Goal: Transaction & Acquisition: Purchase product/service

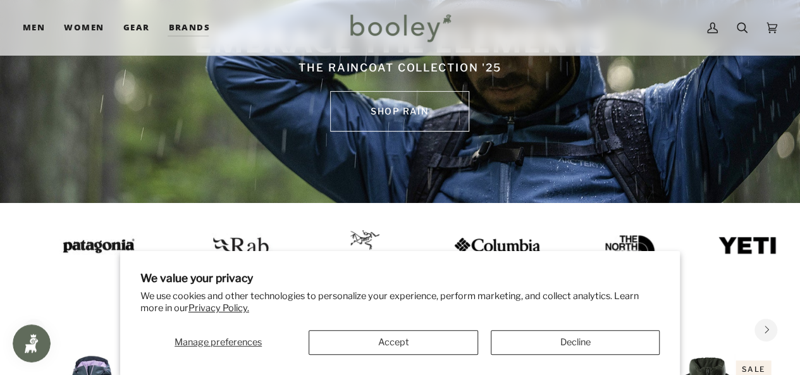
scroll to position [126, 0]
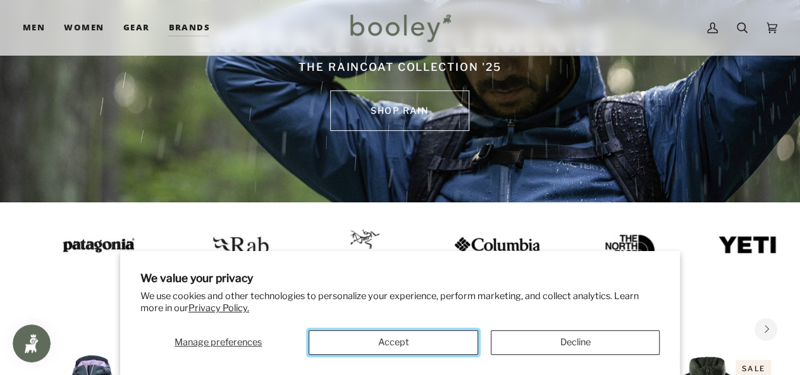
click at [403, 338] on button "Accept" at bounding box center [393, 342] width 169 height 25
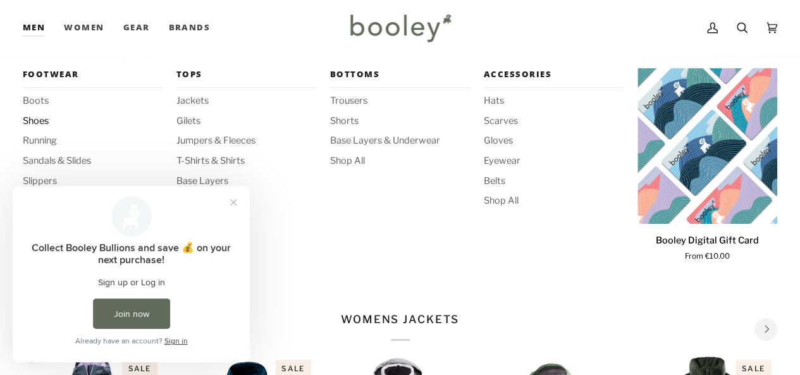
scroll to position [0, 0]
click at [29, 121] on span "Shoes" at bounding box center [93, 121] width 140 height 14
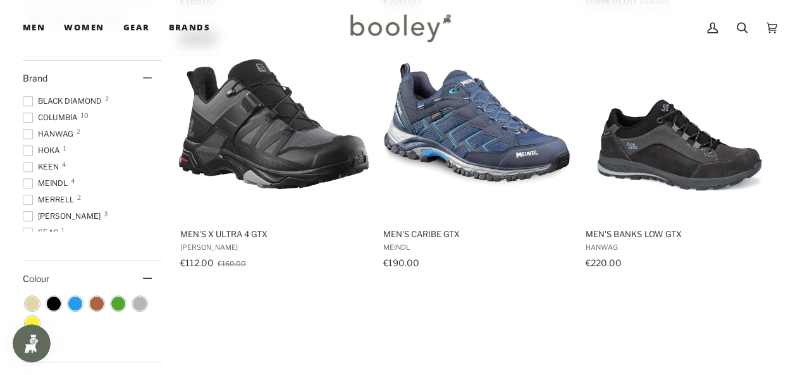
scroll to position [443, 0]
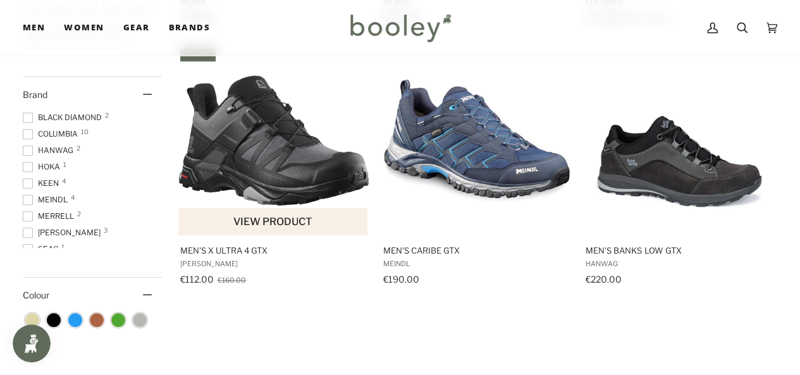
click at [254, 164] on img "Men's X Ultra 4 GTX" at bounding box center [274, 141] width 190 height 190
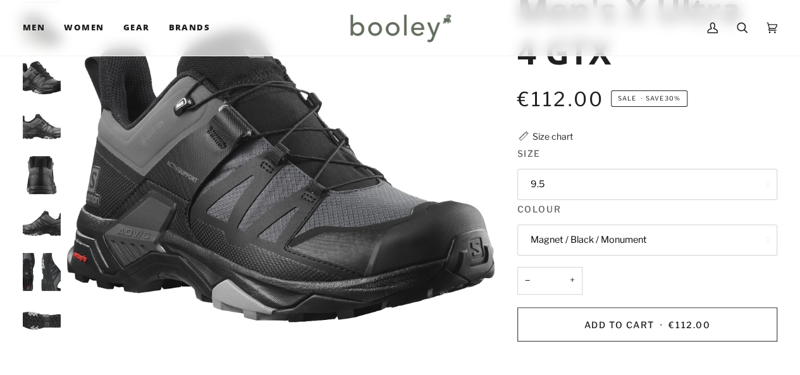
scroll to position [126, 0]
click at [558, 178] on button "9.5" at bounding box center [647, 184] width 260 height 31
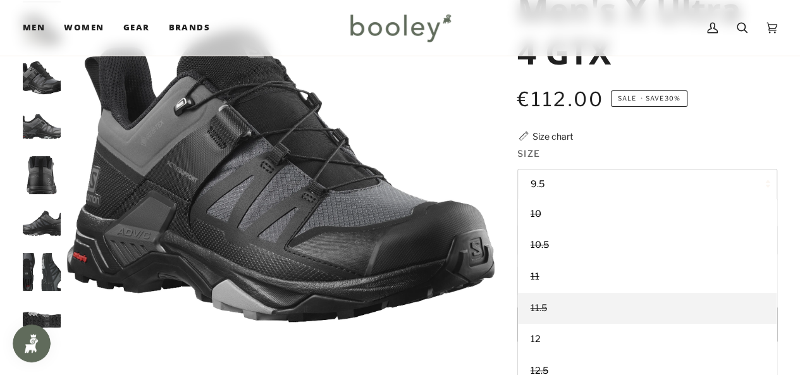
click at [544, 307] on span "11.5" at bounding box center [538, 307] width 16 height 11
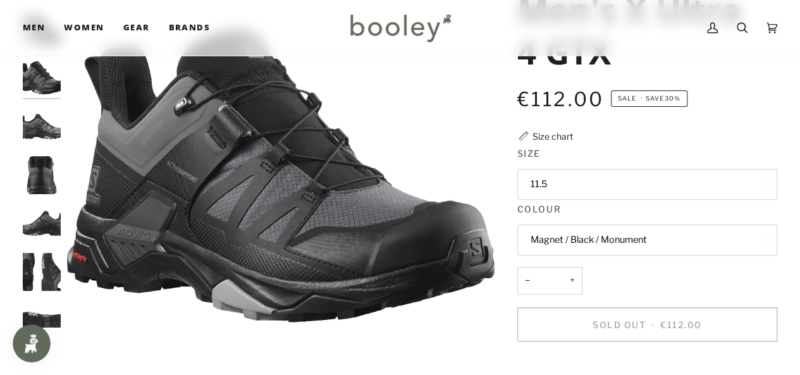
click at [568, 240] on button "Magnet / Black / Monument" at bounding box center [647, 239] width 260 height 31
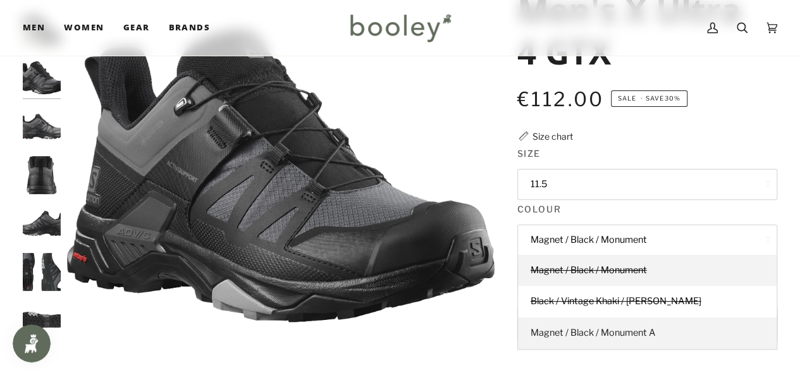
click at [584, 331] on span "Magnet / Black / Monument A" at bounding box center [592, 332] width 125 height 11
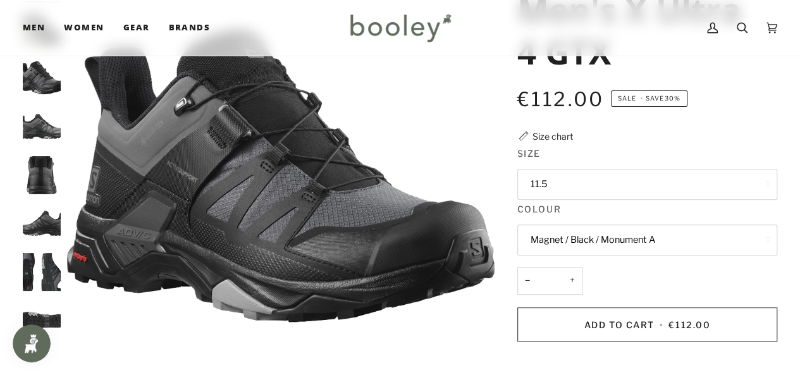
click at [564, 182] on button "11.5" at bounding box center [647, 184] width 260 height 31
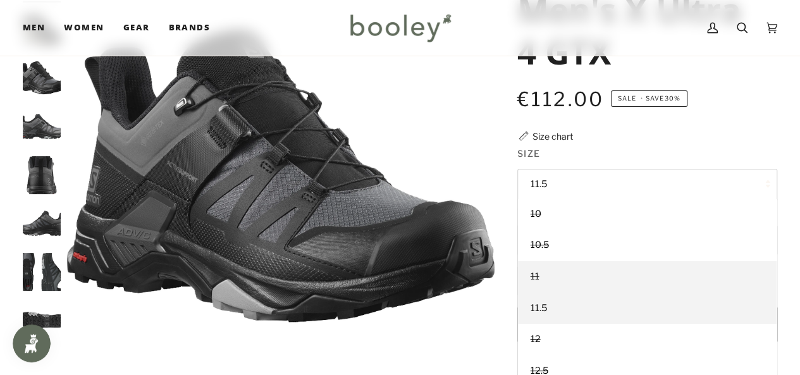
click at [537, 275] on span "11" at bounding box center [534, 276] width 9 height 11
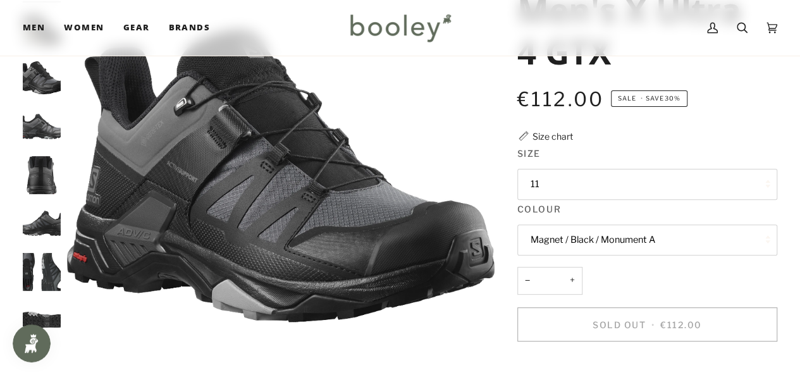
click at [574, 242] on button "Magnet / Black / Monument A" at bounding box center [647, 239] width 260 height 31
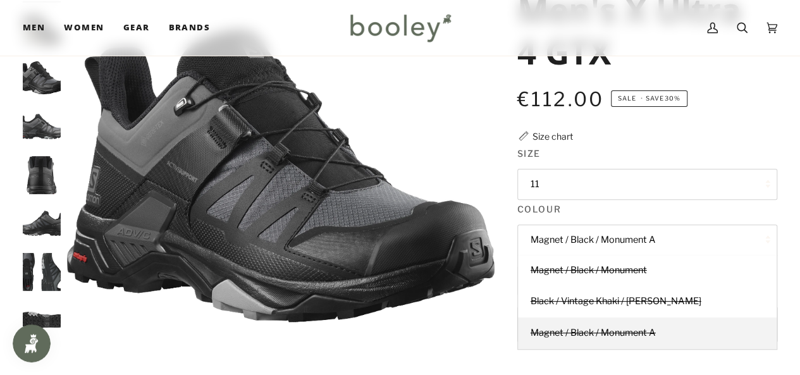
click at [594, 237] on button "Magnet / Black / Monument A" at bounding box center [647, 239] width 260 height 31
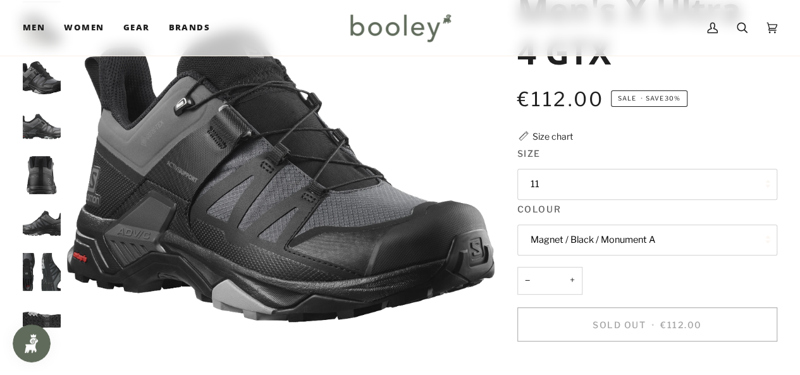
click at [577, 243] on button "Magnet / Black / Monument A" at bounding box center [647, 239] width 260 height 31
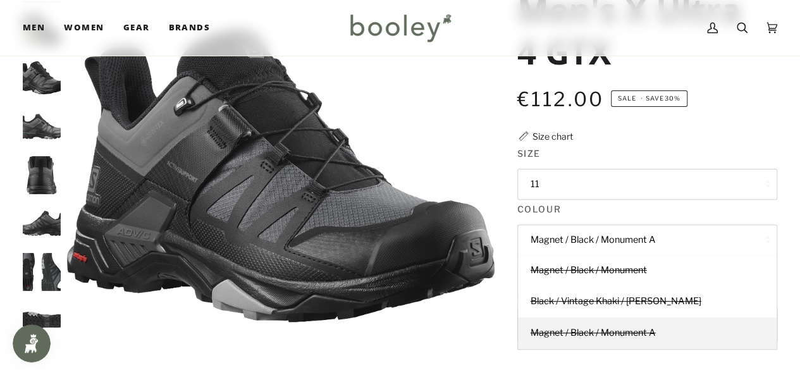
click at [603, 238] on button "Magnet / Black / Monument A" at bounding box center [647, 239] width 260 height 31
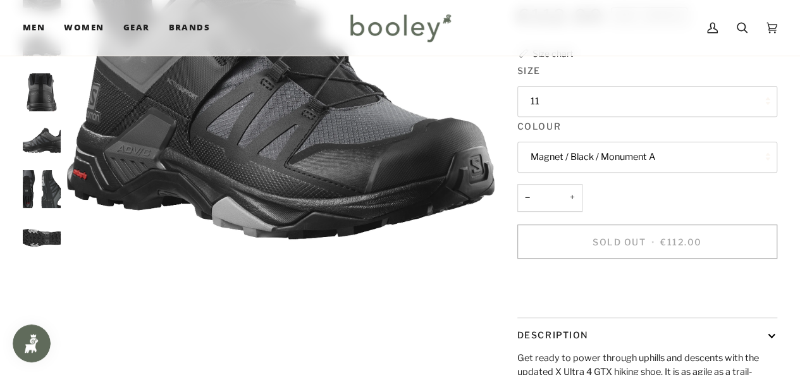
scroll to position [126, 0]
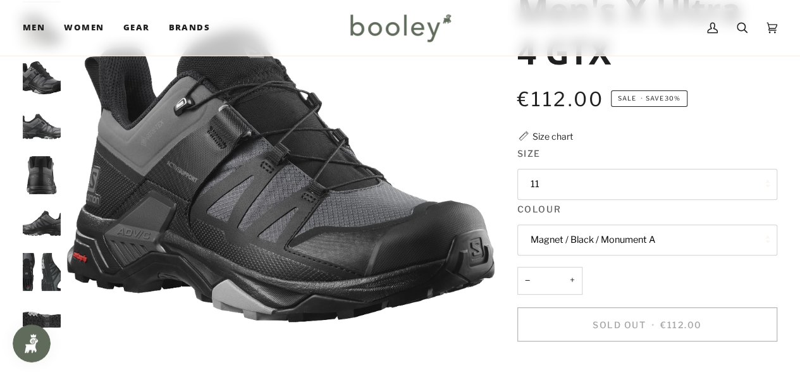
click at [533, 184] on button "11" at bounding box center [647, 184] width 260 height 31
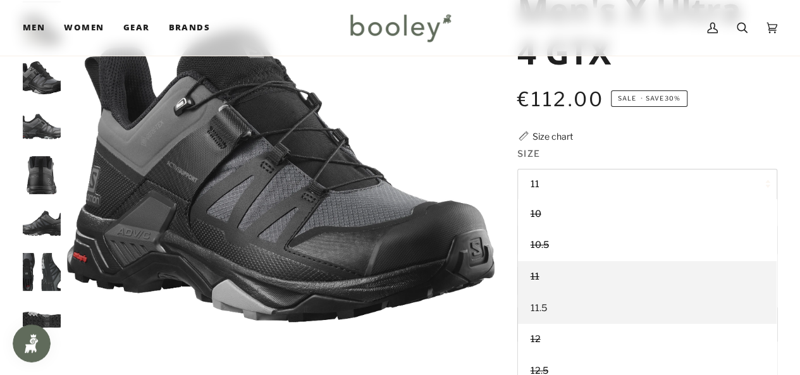
scroll to position [156, 0]
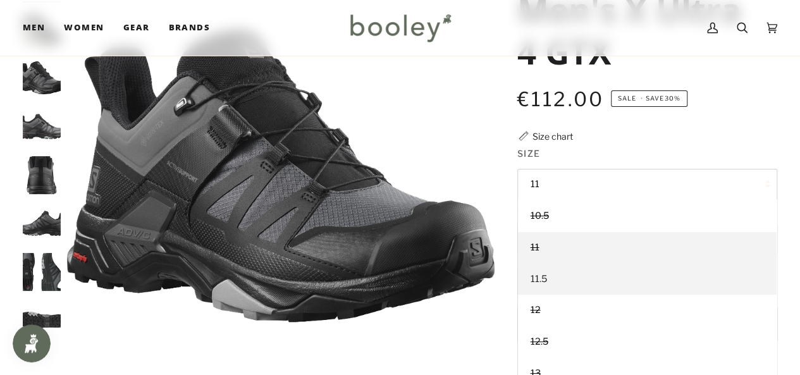
click at [549, 271] on link "11.5" at bounding box center [647, 280] width 259 height 32
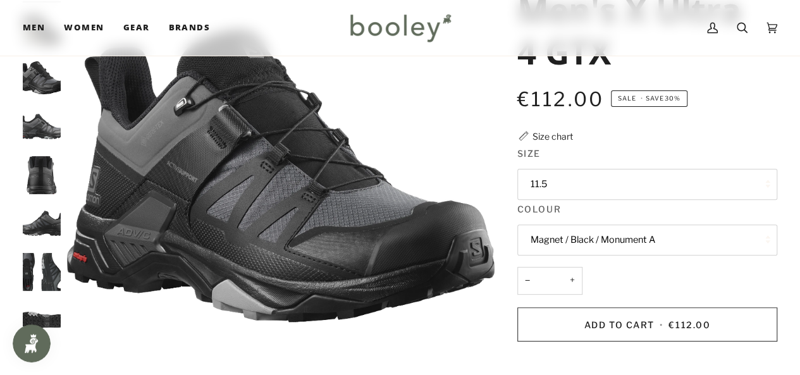
click at [572, 240] on button "Magnet / Black / Monument A" at bounding box center [647, 239] width 260 height 31
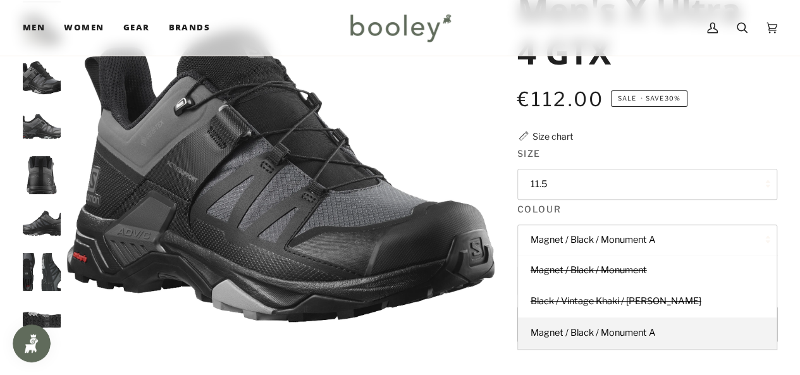
click at [575, 241] on button "Magnet / Black / Monument A" at bounding box center [647, 239] width 260 height 31
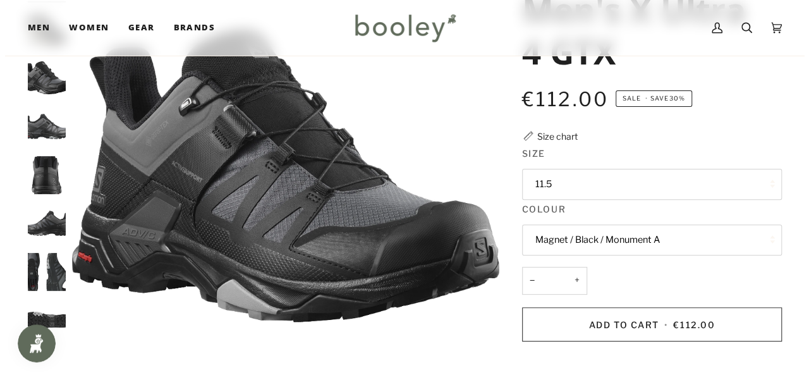
scroll to position [253, 0]
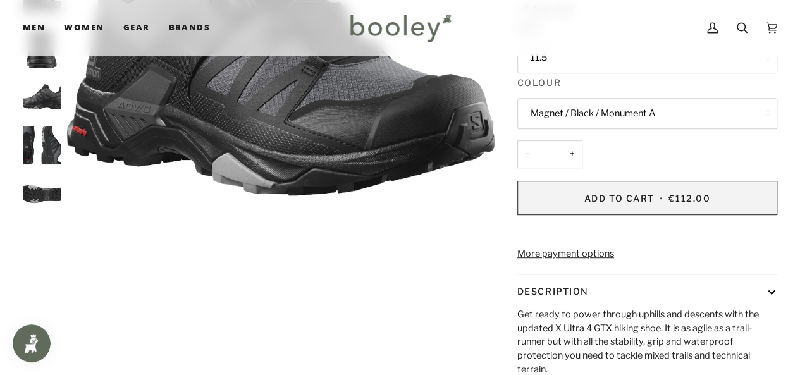
click at [599, 200] on span "Add to Cart" at bounding box center [619, 198] width 70 height 11
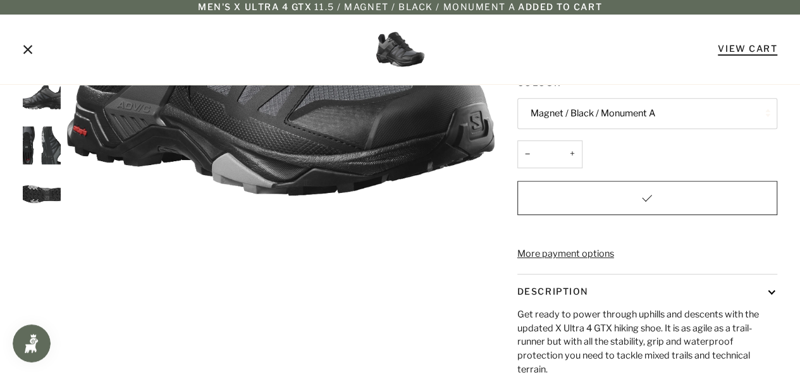
click at [754, 44] on link "View Cart" at bounding box center [747, 48] width 59 height 11
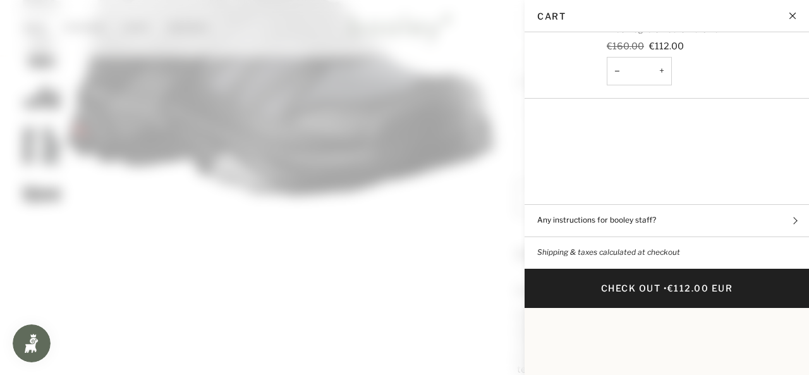
scroll to position [85, 0]
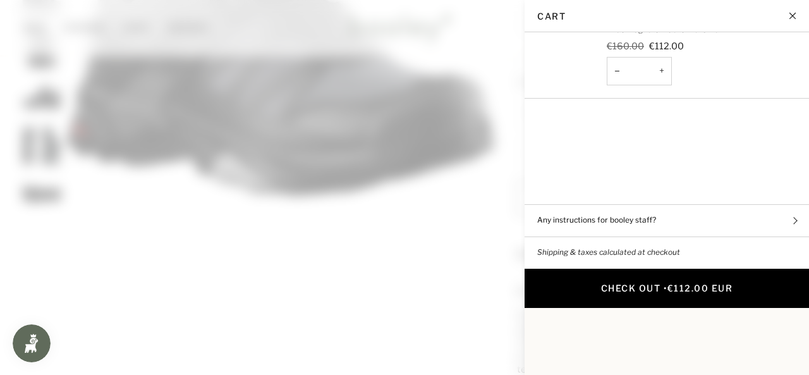
click at [643, 269] on button "Check Out • €112.00 EUR" at bounding box center [667, 288] width 284 height 39
